Goal: Find specific page/section: Find specific page/section

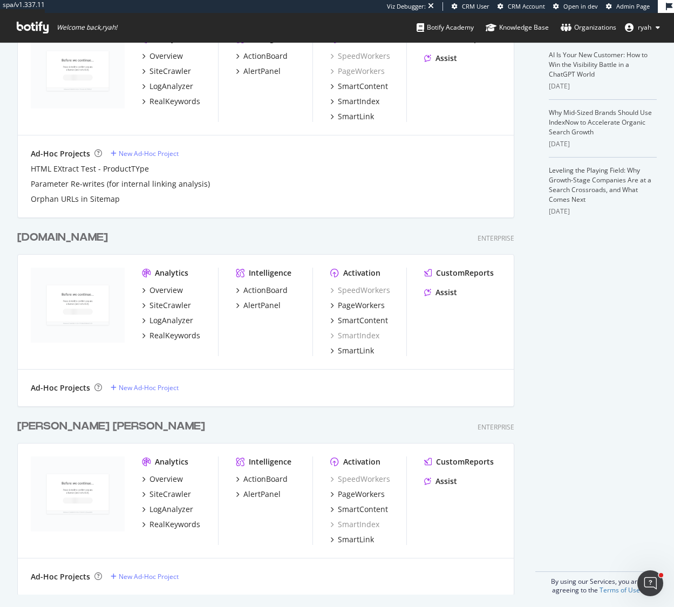
scroll to position [292, 0]
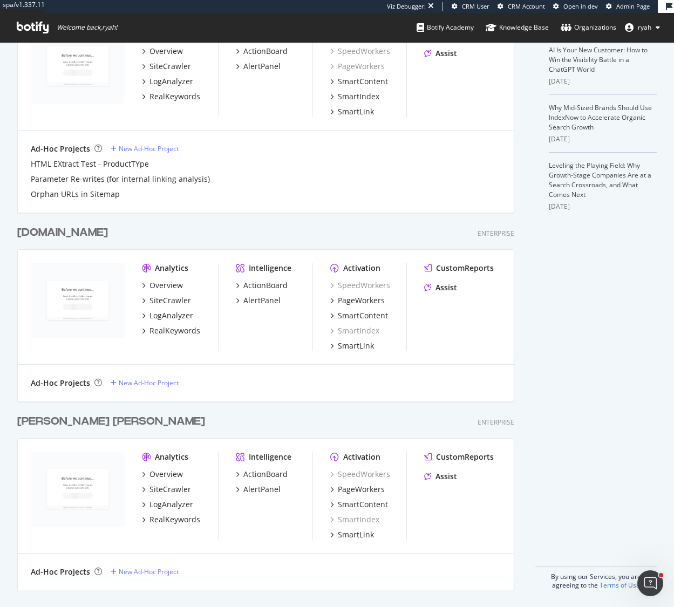
click at [66, 421] on div "[PERSON_NAME] [PERSON_NAME]" at bounding box center [111, 422] width 188 height 16
